Goal: Transaction & Acquisition: Obtain resource

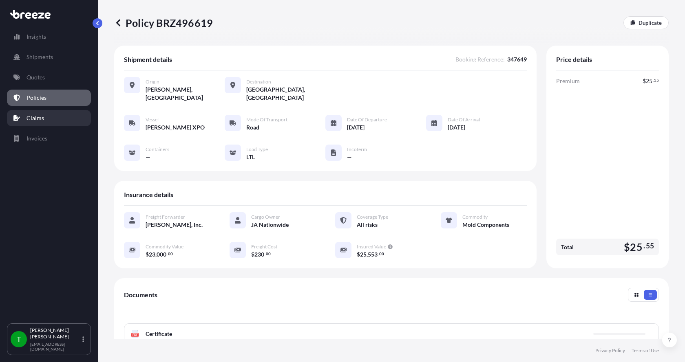
scroll to position [120, 0]
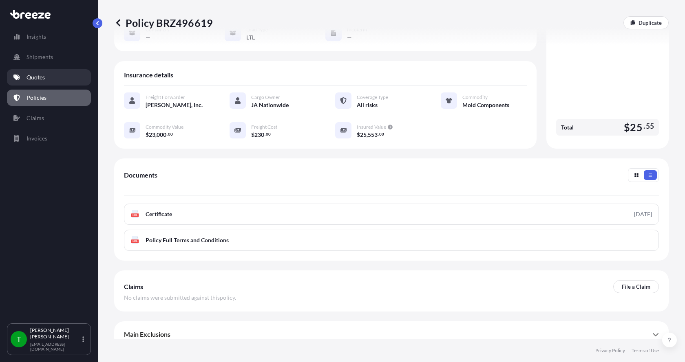
click at [37, 78] on p "Quotes" at bounding box center [35, 77] width 18 height 8
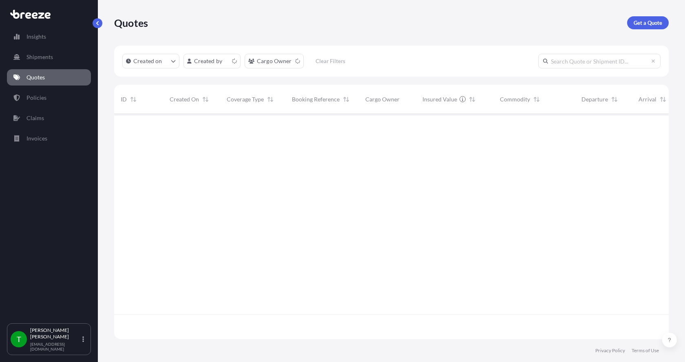
scroll to position [224, 548]
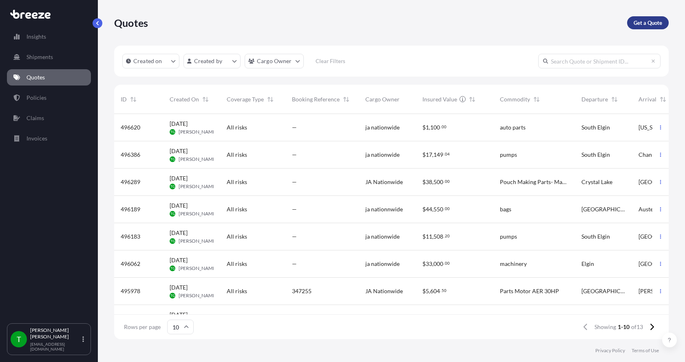
click at [648, 23] on p "Get a Quote" at bounding box center [647, 23] width 29 height 8
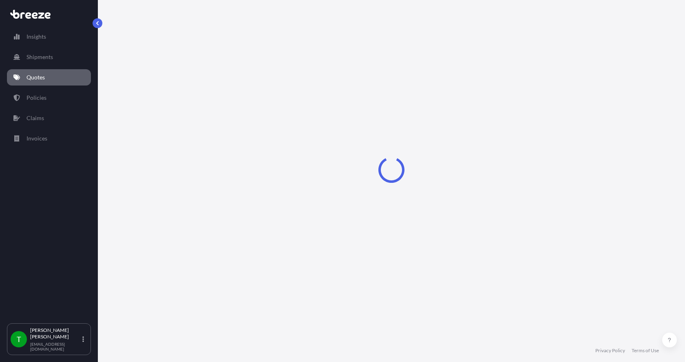
select select "Sea"
select select "1"
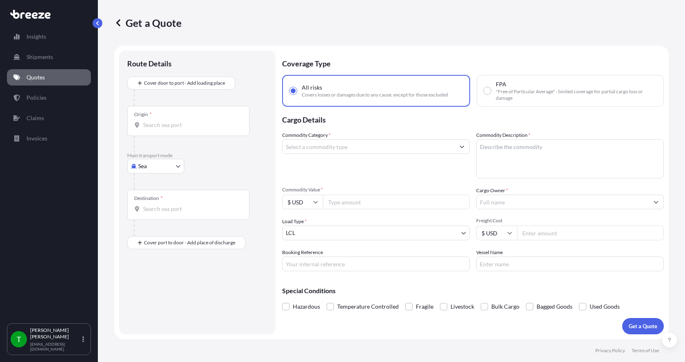
click at [148, 170] on body "Insights Shipments Quotes Policies Claims Invoices T [PERSON_NAME] [EMAIL_ADDRE…" at bounding box center [342, 181] width 685 height 362
click at [156, 218] on div "Road" at bounding box center [155, 216] width 51 height 15
select select "Road"
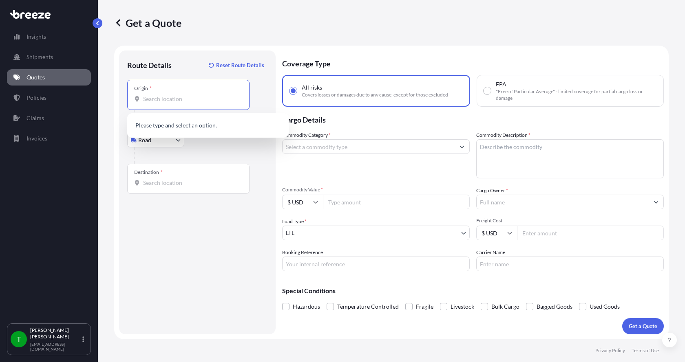
click at [157, 98] on input "Origin *" at bounding box center [191, 99] width 96 height 8
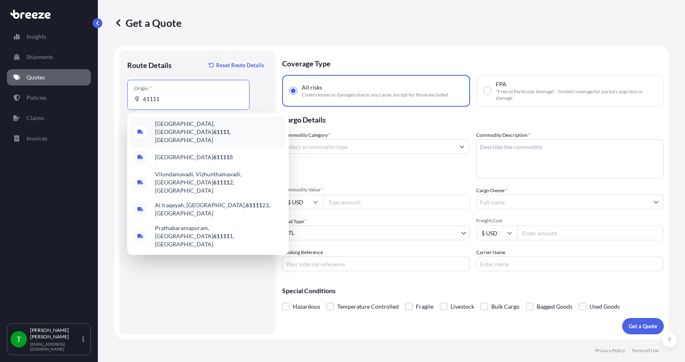
click at [166, 126] on span "[GEOGRAPHIC_DATA] , [GEOGRAPHIC_DATA]" at bounding box center [218, 132] width 127 height 24
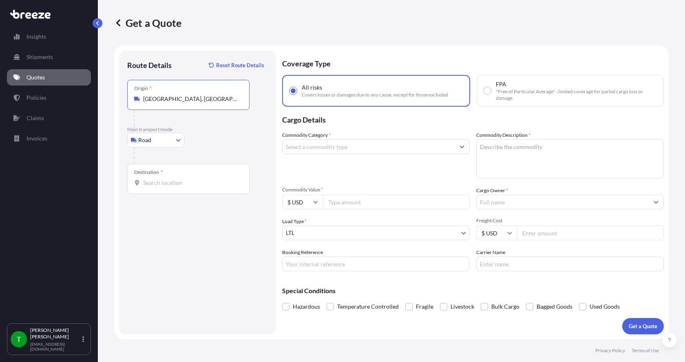
type input "[GEOGRAPHIC_DATA], [GEOGRAPHIC_DATA]"
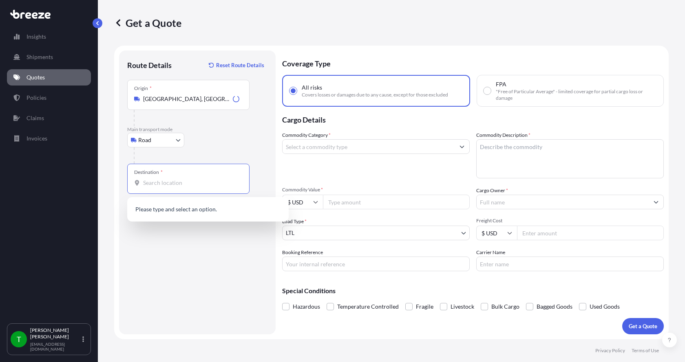
click at [157, 187] on input "Destination *" at bounding box center [191, 183] width 96 height 8
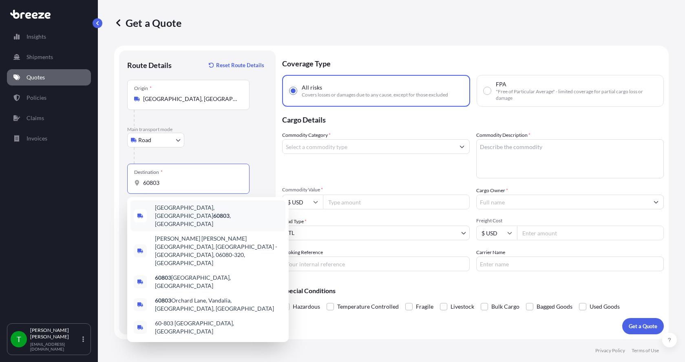
drag, startPoint x: 168, startPoint y: 182, endPoint x: 127, endPoint y: 183, distance: 41.6
click at [127, 183] on div "Destination * 60803" at bounding box center [188, 179] width 122 height 30
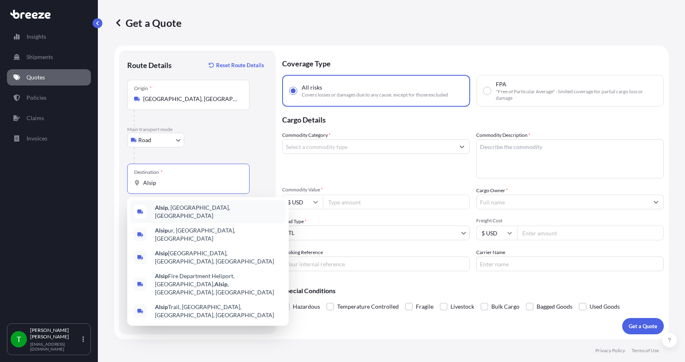
click at [168, 213] on span "Alsip , [GEOGRAPHIC_DATA], [GEOGRAPHIC_DATA]" at bounding box center [218, 212] width 127 height 16
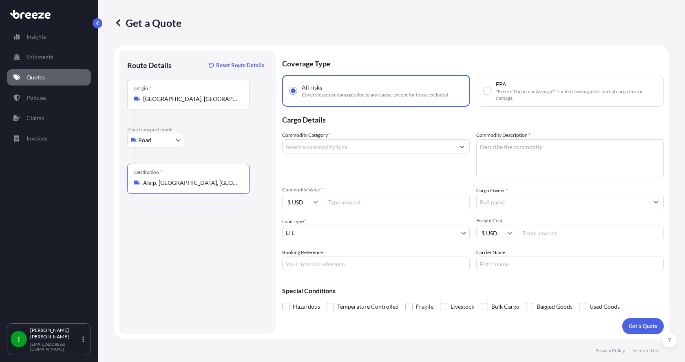
type input "Alsip, [GEOGRAPHIC_DATA], [GEOGRAPHIC_DATA]"
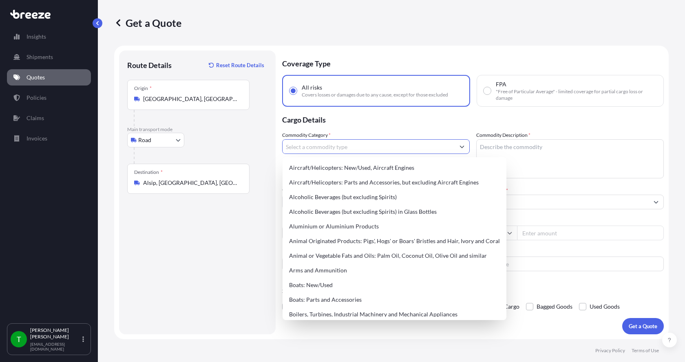
click at [307, 144] on input "Commodity Category *" at bounding box center [368, 146] width 172 height 15
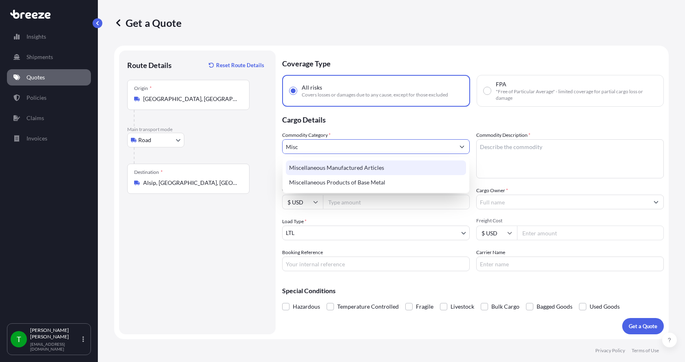
click at [311, 170] on div "Miscellaneous Manufactured Articles" at bounding box center [376, 168] width 180 height 15
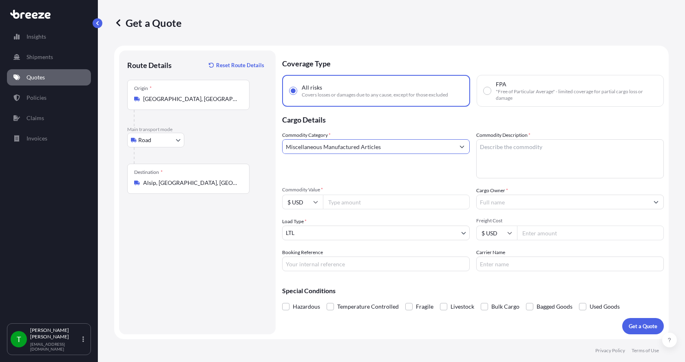
type input "Miscellaneous Manufactured Articles"
click at [519, 153] on textarea "Commodity Description *" at bounding box center [569, 158] width 187 height 39
type textarea "Castings"
click at [373, 201] on input "Commodity Value *" at bounding box center [396, 202] width 147 height 15
click at [380, 205] on input "Commodity Value *" at bounding box center [396, 202] width 147 height 15
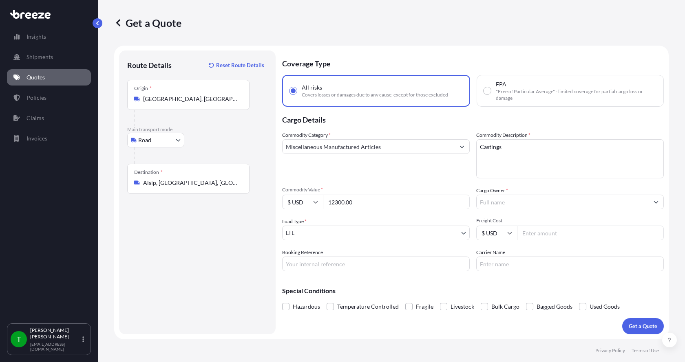
type input "12300.00"
click at [511, 204] on input "Cargo Owner *" at bounding box center [562, 202] width 172 height 15
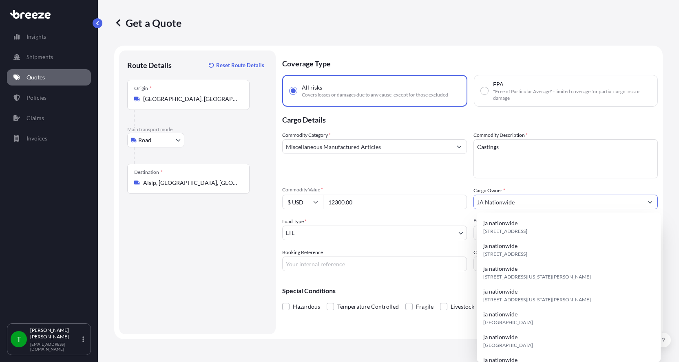
type input "JA Nationwide"
click at [309, 264] on input "Booking Reference" at bounding box center [374, 264] width 185 height 15
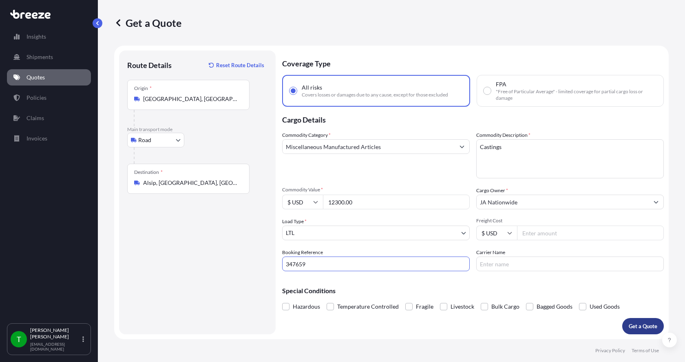
type input "347659"
click at [633, 320] on button "Get a Quote" at bounding box center [643, 326] width 42 height 16
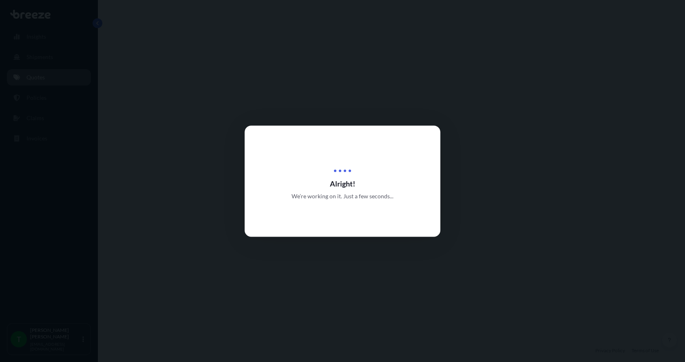
select select "Road"
select select "1"
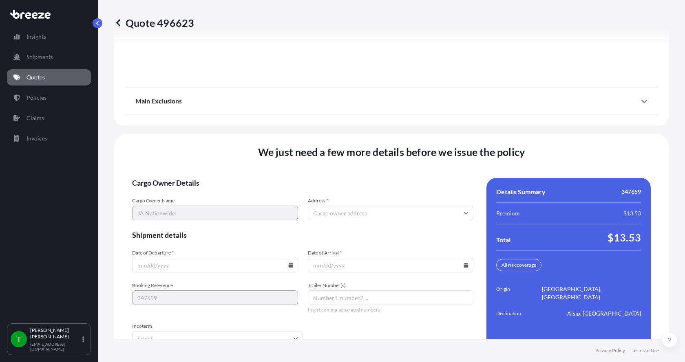
scroll to position [1064, 0]
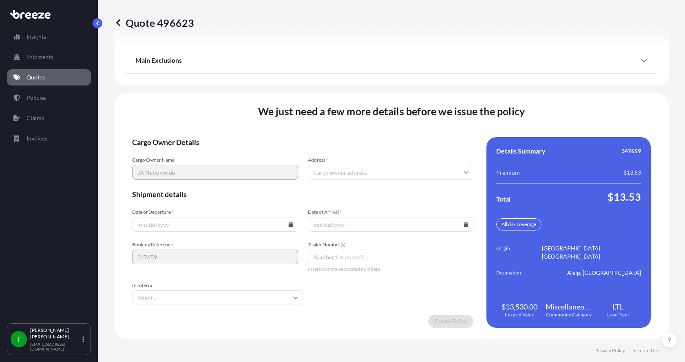
click at [336, 173] on input "Address *" at bounding box center [391, 172] width 166 height 15
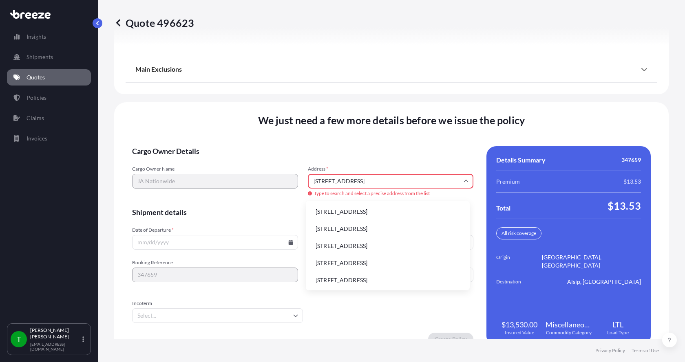
click at [329, 212] on li "[STREET_ADDRESS]" at bounding box center [387, 211] width 157 height 15
type input "[STREET_ADDRESS]"
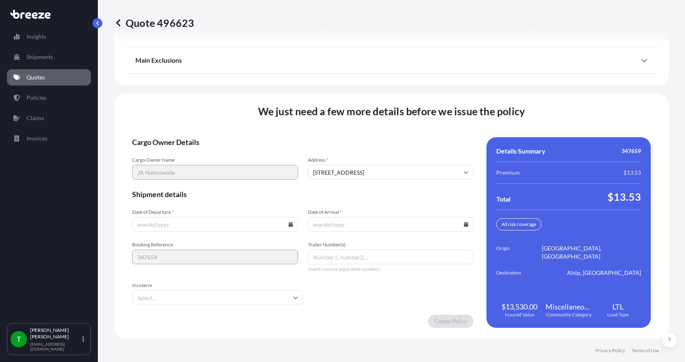
click at [288, 223] on icon at bounding box center [290, 224] width 4 height 5
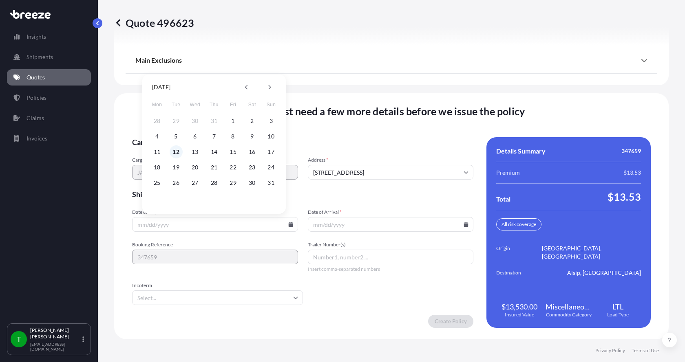
click at [179, 150] on button "12" at bounding box center [176, 152] width 13 height 13
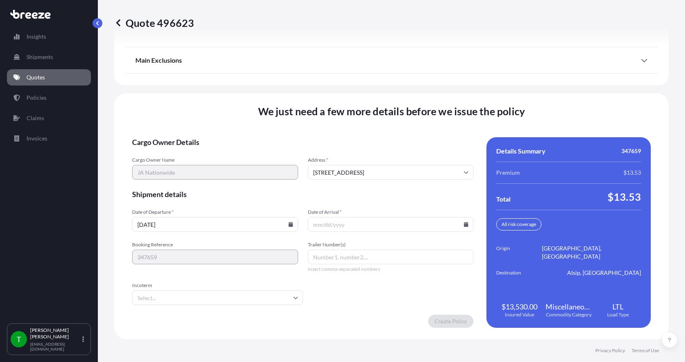
type input "[DATE]"
click at [181, 176] on button "12" at bounding box center [186, 179] width 10 height 7
click at [464, 225] on icon at bounding box center [466, 224] width 4 height 5
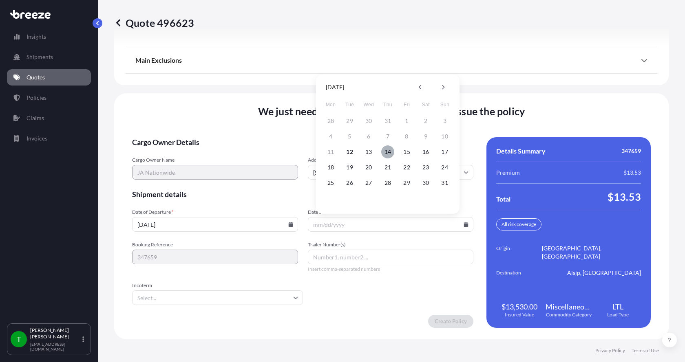
click at [387, 151] on button "14" at bounding box center [387, 152] width 13 height 13
type input "[DATE]"
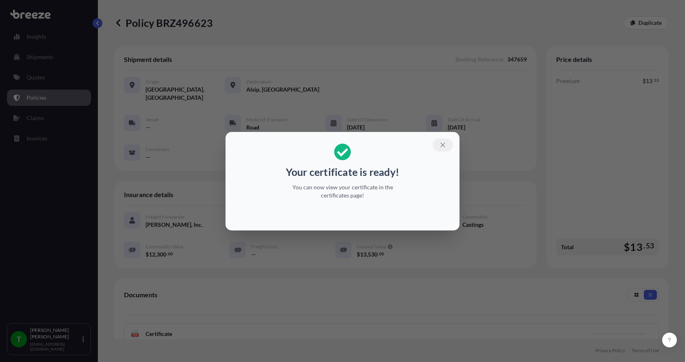
click at [443, 143] on icon "button" at bounding box center [442, 144] width 7 height 7
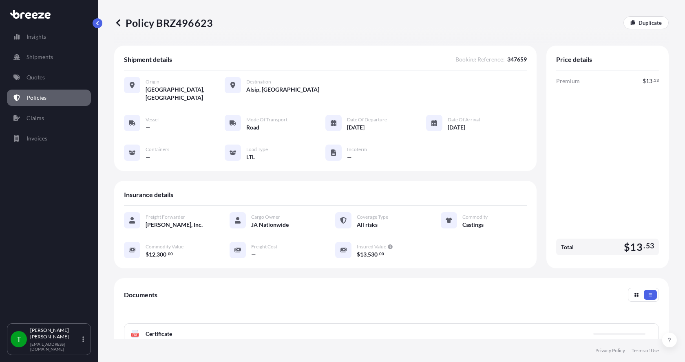
click at [183, 324] on div "PDF Certificate" at bounding box center [391, 334] width 535 height 21
click at [168, 330] on span "Certificate" at bounding box center [159, 334] width 26 height 8
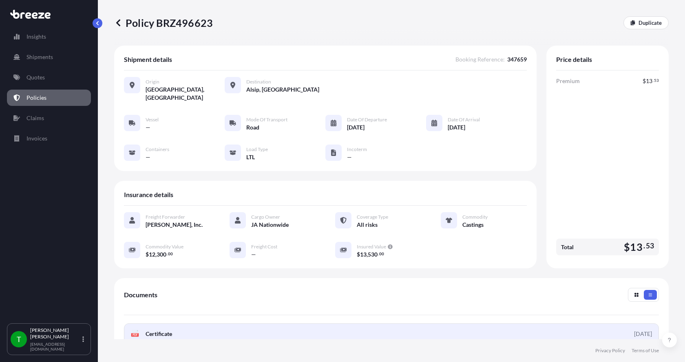
click at [142, 330] on div "PDF Certificate" at bounding box center [151, 334] width 41 height 8
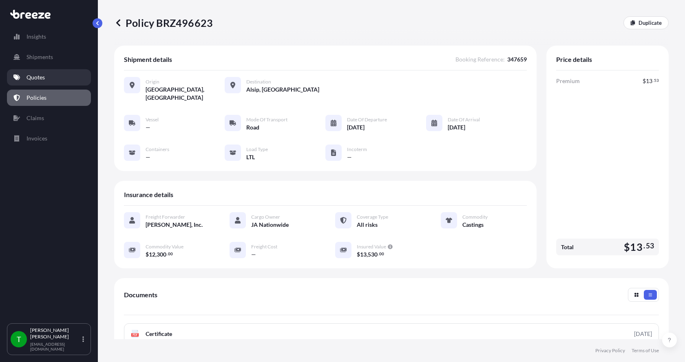
click at [29, 79] on p "Quotes" at bounding box center [35, 77] width 18 height 8
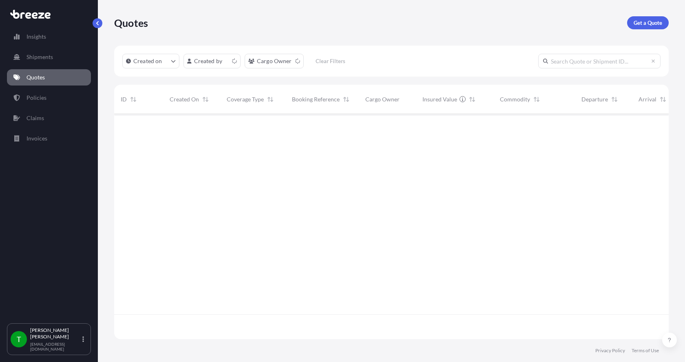
scroll to position [224, 548]
click at [639, 18] on link "Get a Quote" at bounding box center [648, 22] width 42 height 13
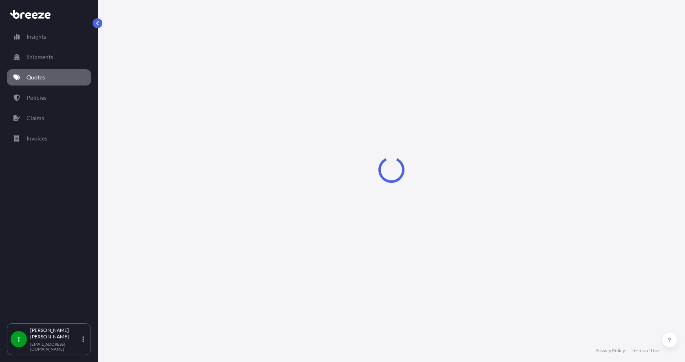
select select "Sea"
select select "1"
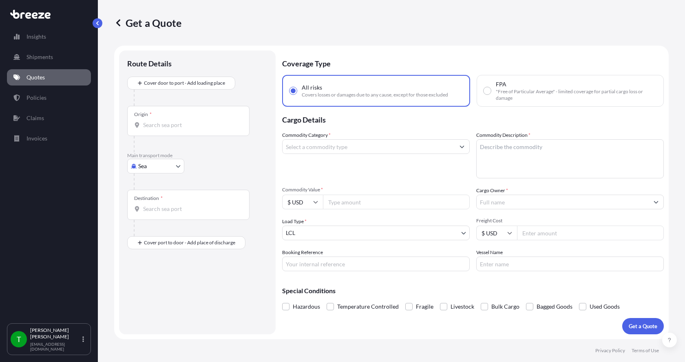
click at [155, 166] on body "Insights Shipments Quotes Policies Claims Invoices T [PERSON_NAME] [EMAIL_ADDRE…" at bounding box center [342, 181] width 685 height 362
click at [150, 214] on span "Road" at bounding box center [149, 217] width 13 height 8
select select "Road"
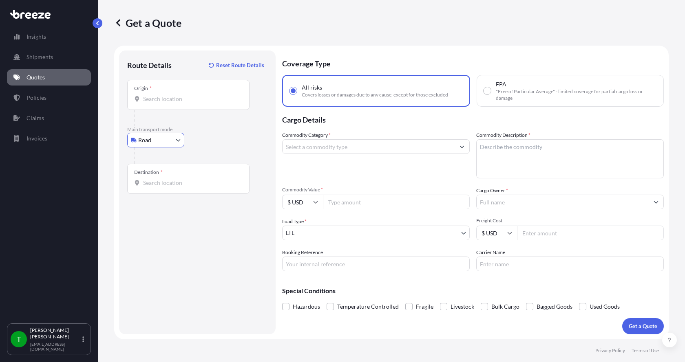
click at [153, 103] on div "Origin *" at bounding box center [188, 95] width 122 height 30
click at [153, 103] on input "Origin *" at bounding box center [191, 99] width 96 height 8
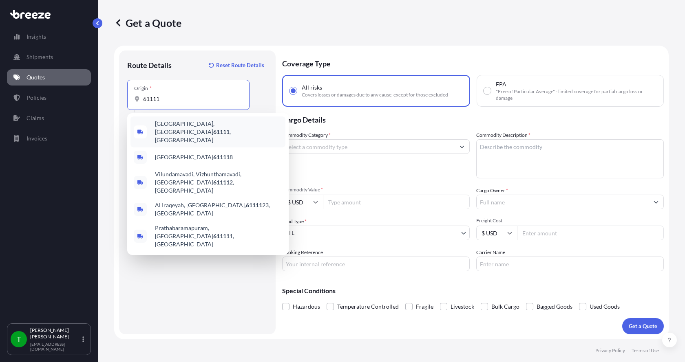
click at [159, 125] on span "[GEOGRAPHIC_DATA] , [GEOGRAPHIC_DATA]" at bounding box center [218, 132] width 127 height 24
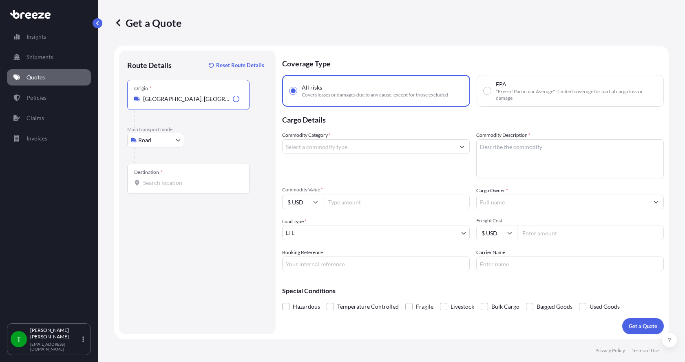
type input "[GEOGRAPHIC_DATA], [GEOGRAPHIC_DATA]"
click at [154, 180] on input "Destination *" at bounding box center [191, 183] width 96 height 8
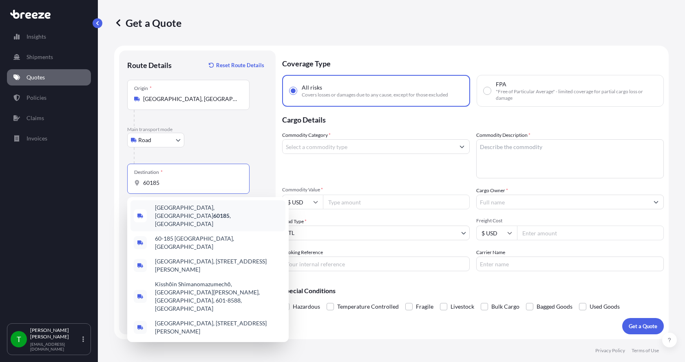
click at [161, 209] on span "[GEOGRAPHIC_DATA] , [GEOGRAPHIC_DATA]" at bounding box center [218, 216] width 127 height 24
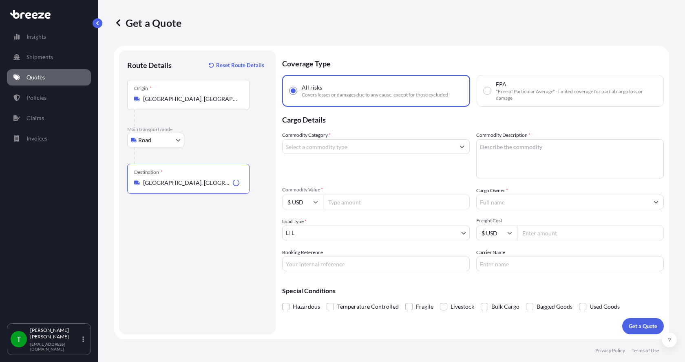
type input "[GEOGRAPHIC_DATA], [GEOGRAPHIC_DATA]"
click at [343, 150] on input "Commodity Category *" at bounding box center [368, 146] width 172 height 15
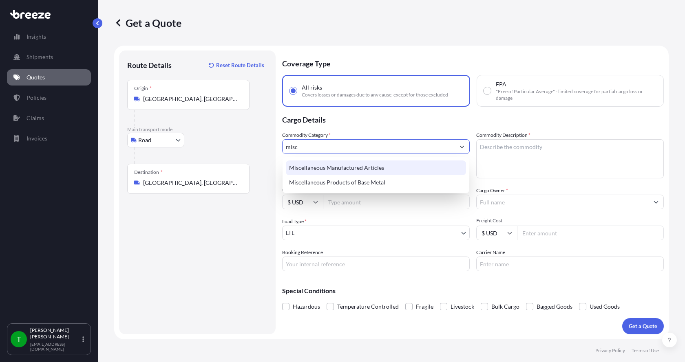
click at [345, 164] on div "Miscellaneous Manufactured Articles" at bounding box center [376, 168] width 180 height 15
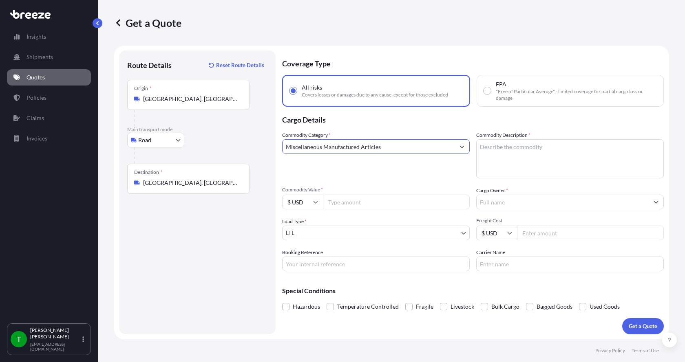
type input "Miscellaneous Manufactured Articles"
click at [515, 144] on textarea "Commodity Description *" at bounding box center [569, 158] width 187 height 39
type textarea "Cloth Filter"
click at [370, 205] on input "Commodity Value *" at bounding box center [396, 202] width 147 height 15
type input "2000.00"
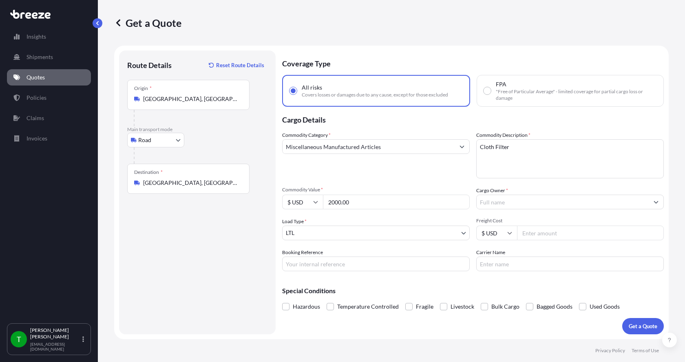
click at [495, 200] on input "Cargo Owner *" at bounding box center [562, 202] width 172 height 15
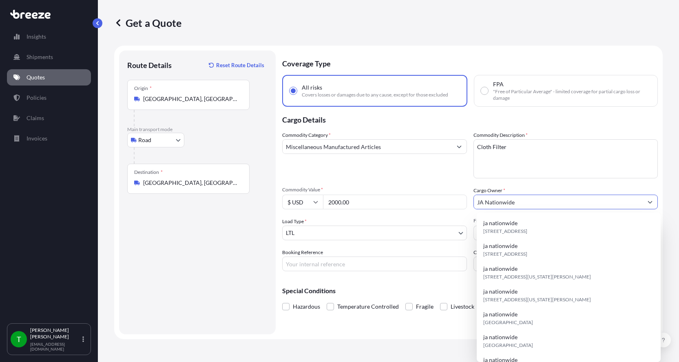
type input "JA Nationwide"
click at [318, 261] on input "Booking Reference" at bounding box center [374, 264] width 185 height 15
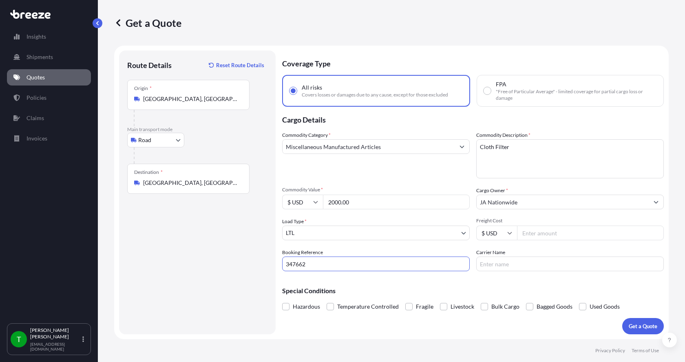
type input "347662"
click at [538, 233] on input "Freight Cost" at bounding box center [590, 233] width 147 height 15
type input "100.00"
click at [518, 262] on input "Carrier Name" at bounding box center [569, 264] width 187 height 15
type input "Double D"
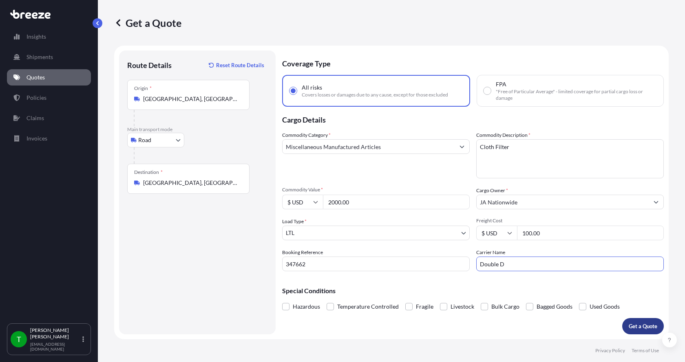
click at [649, 320] on button "Get a Quote" at bounding box center [643, 326] width 42 height 16
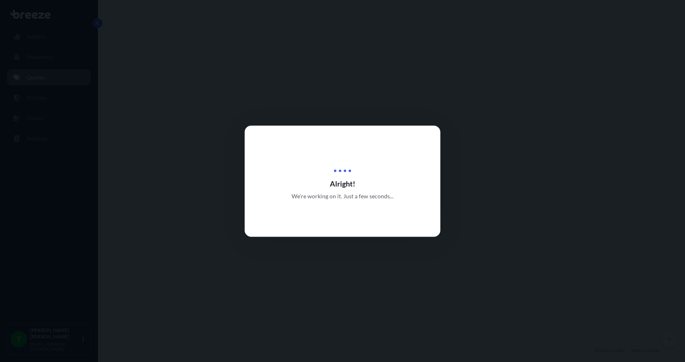
select select "Road"
select select "1"
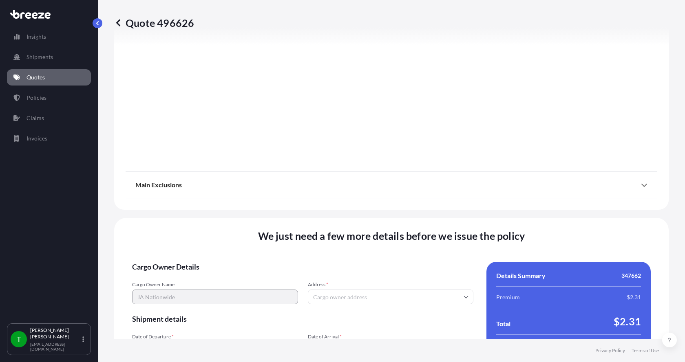
scroll to position [1072, 0]
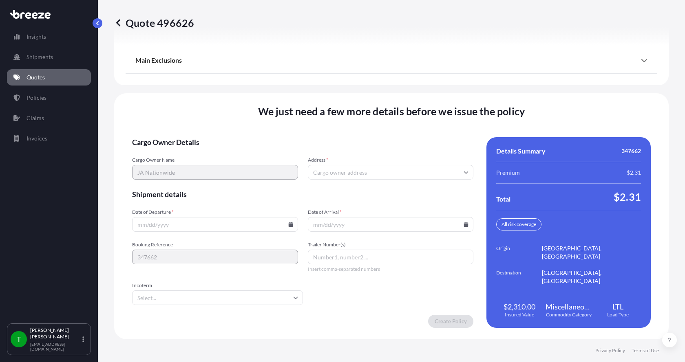
click at [341, 171] on input "Address *" at bounding box center [391, 172] width 166 height 15
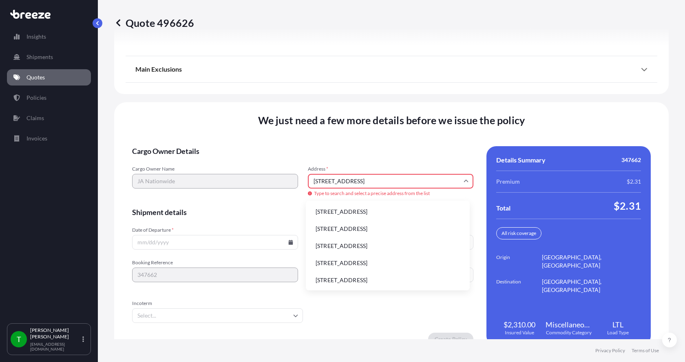
click at [334, 211] on li "[STREET_ADDRESS]" at bounding box center [387, 211] width 157 height 15
type input "[STREET_ADDRESS]"
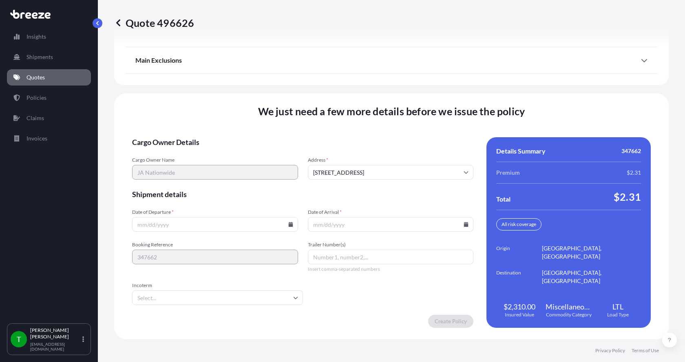
click at [289, 227] on div at bounding box center [215, 224] width 166 height 15
click at [288, 225] on icon at bounding box center [290, 224] width 4 height 5
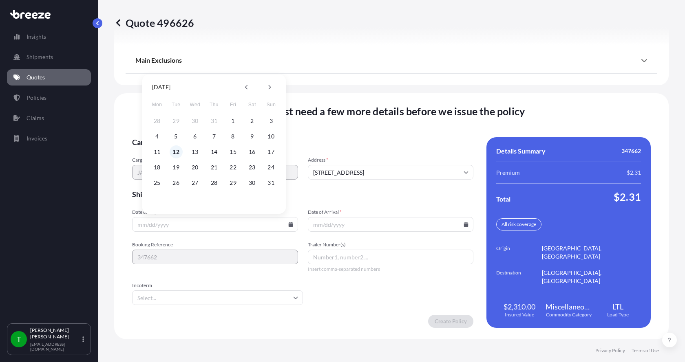
click at [176, 151] on button "12" at bounding box center [176, 152] width 13 height 13
type input "[DATE]"
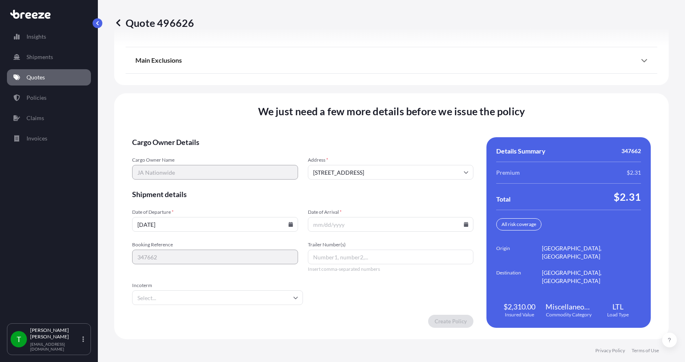
click at [181, 176] on button "12" at bounding box center [186, 179] width 10 height 7
click at [464, 223] on icon at bounding box center [466, 224] width 4 height 5
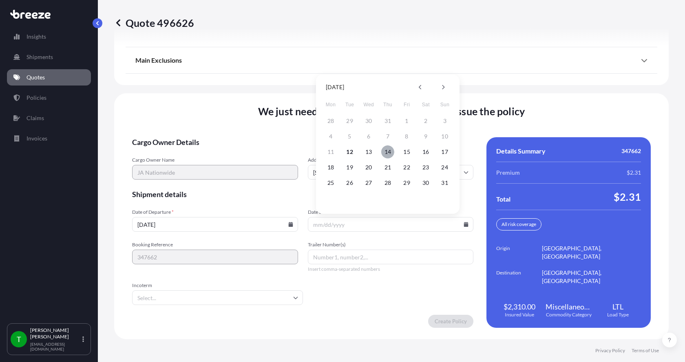
click at [385, 151] on button "14" at bounding box center [387, 152] width 13 height 13
type input "[DATE]"
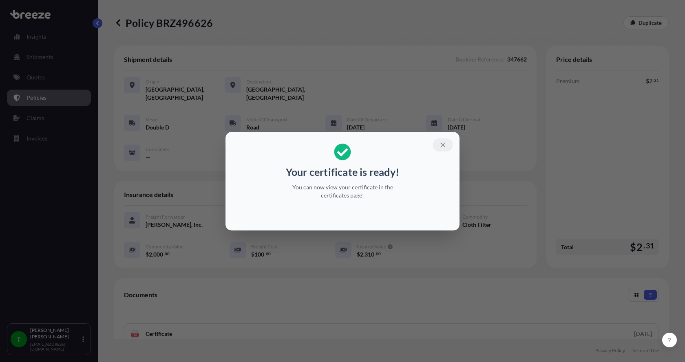
click at [444, 143] on icon "button" at bounding box center [442, 144] width 7 height 7
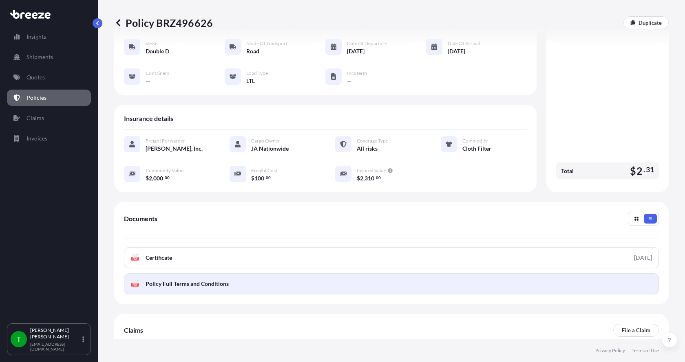
scroll to position [82, 0]
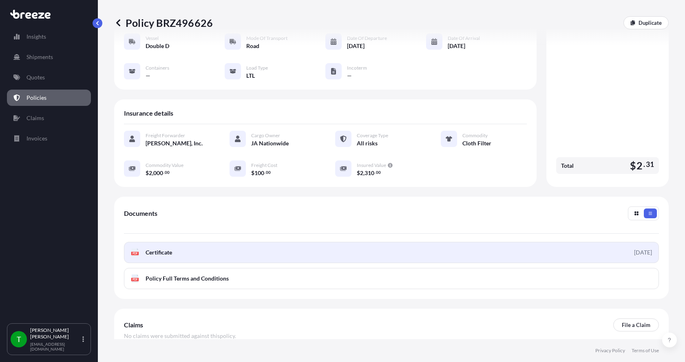
click at [144, 249] on div "PDF Certificate" at bounding box center [151, 253] width 41 height 8
